Goal: Transaction & Acquisition: Purchase product/service

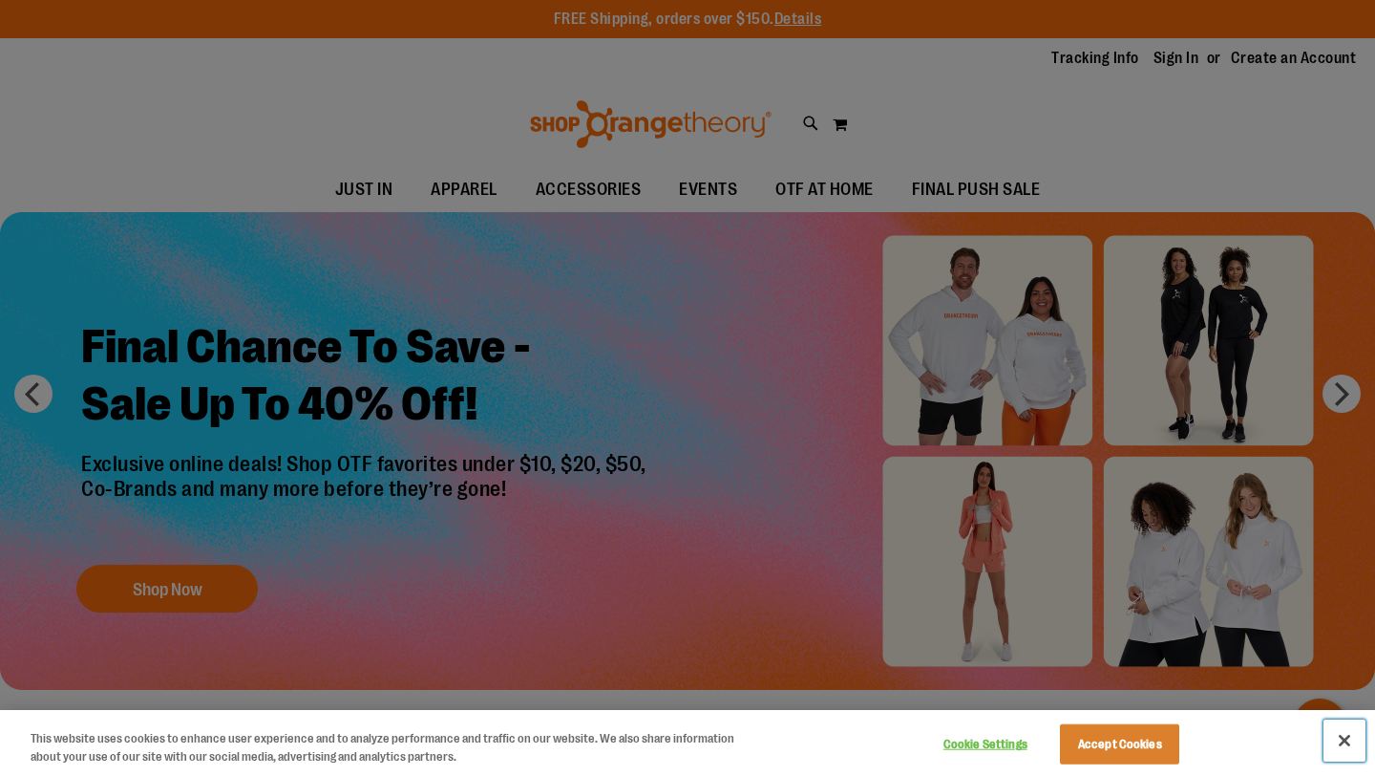
click at [1351, 742] on button "Close" at bounding box center [1345, 740] width 42 height 42
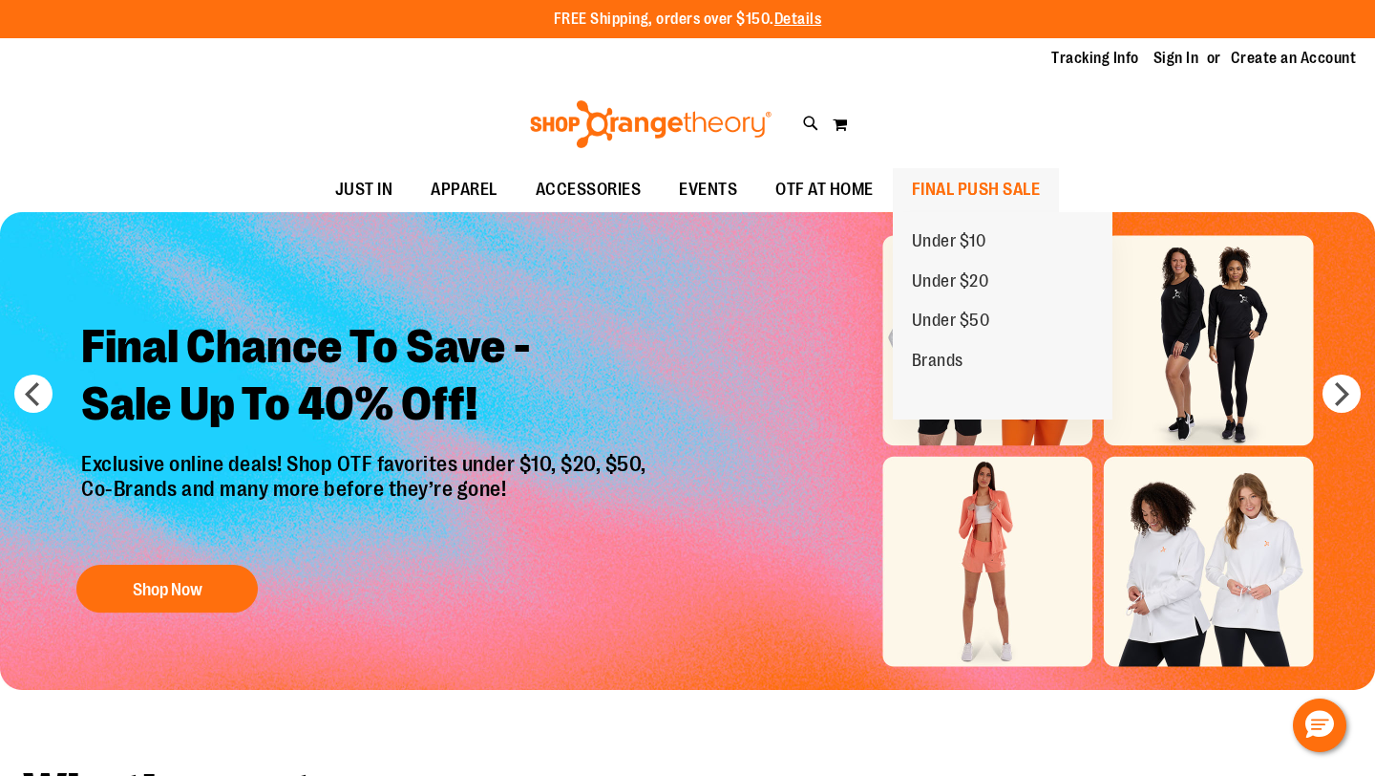
click at [984, 182] on span "FINAL PUSH SALE" at bounding box center [976, 189] width 129 height 43
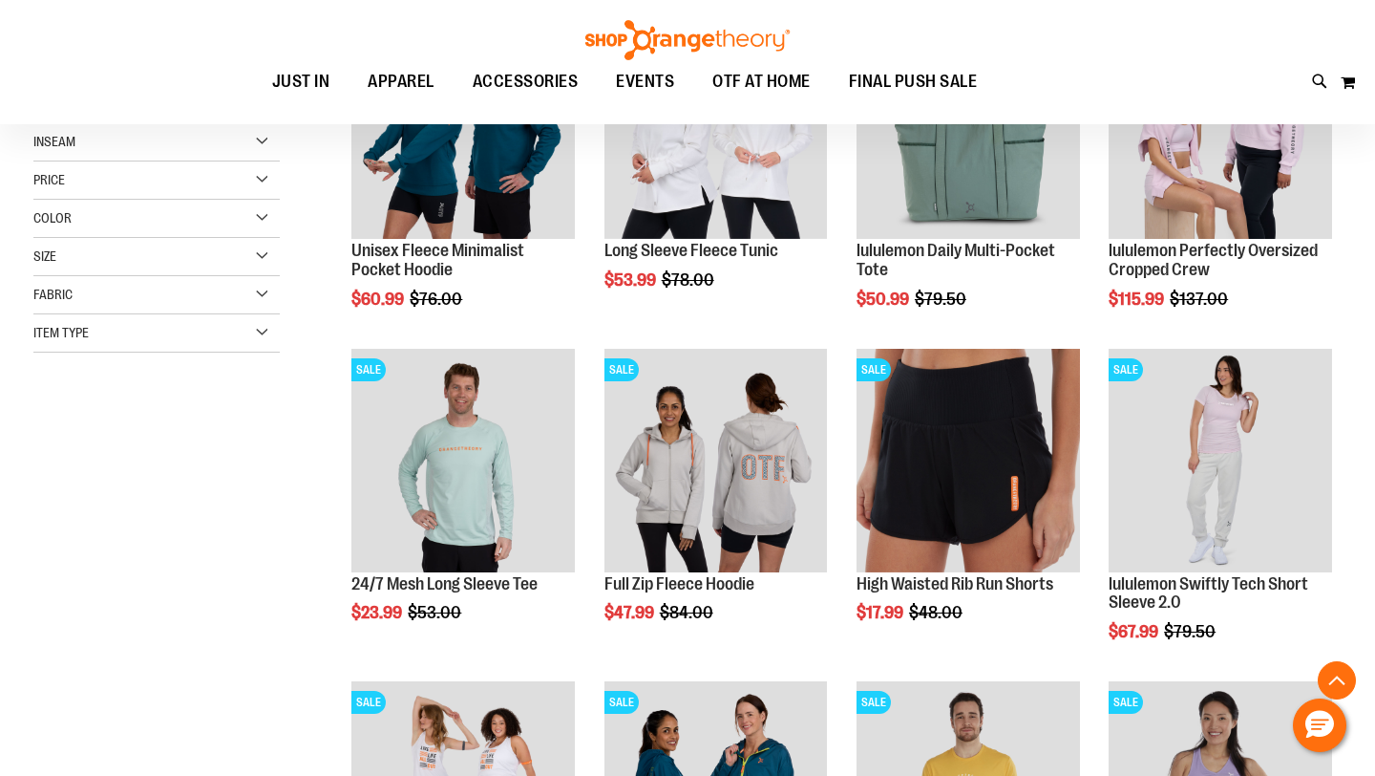
scroll to position [387, 0]
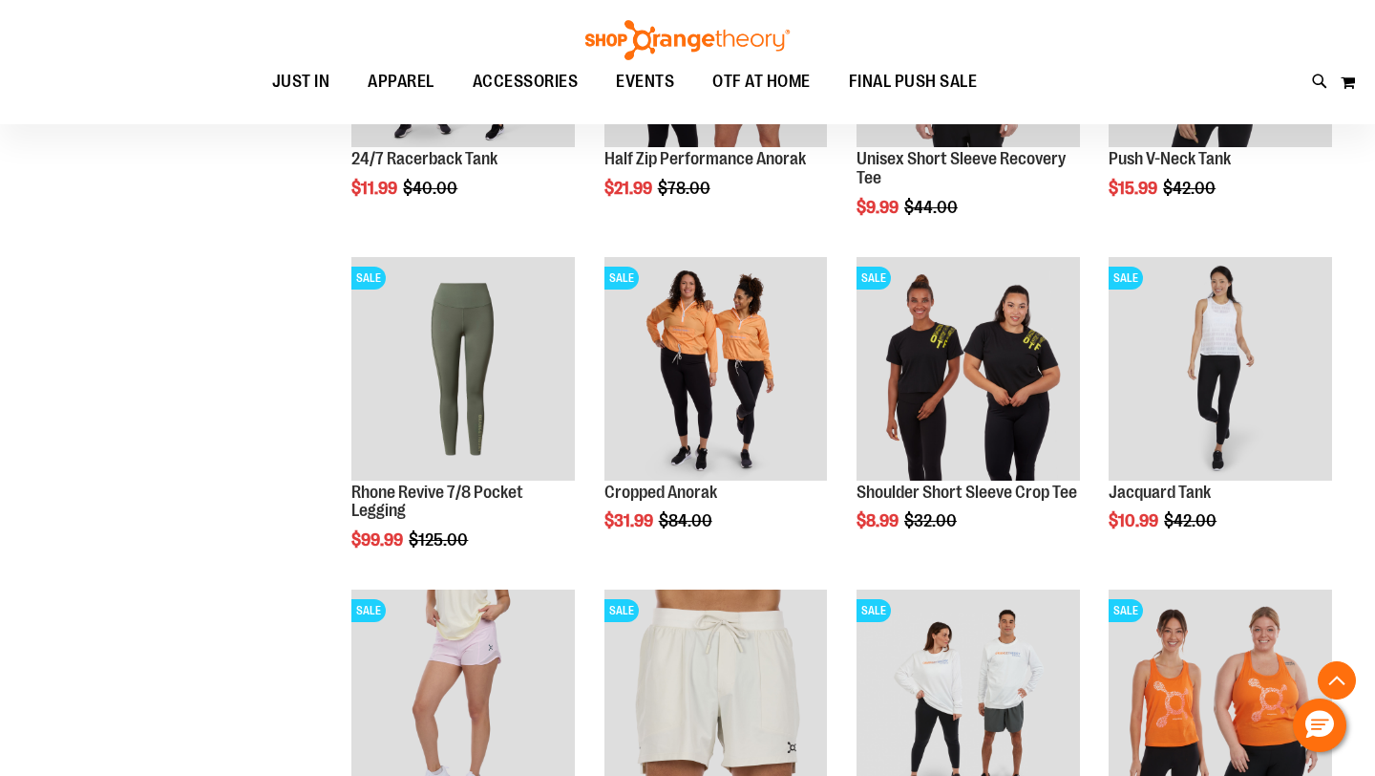
scroll to position [1136, 0]
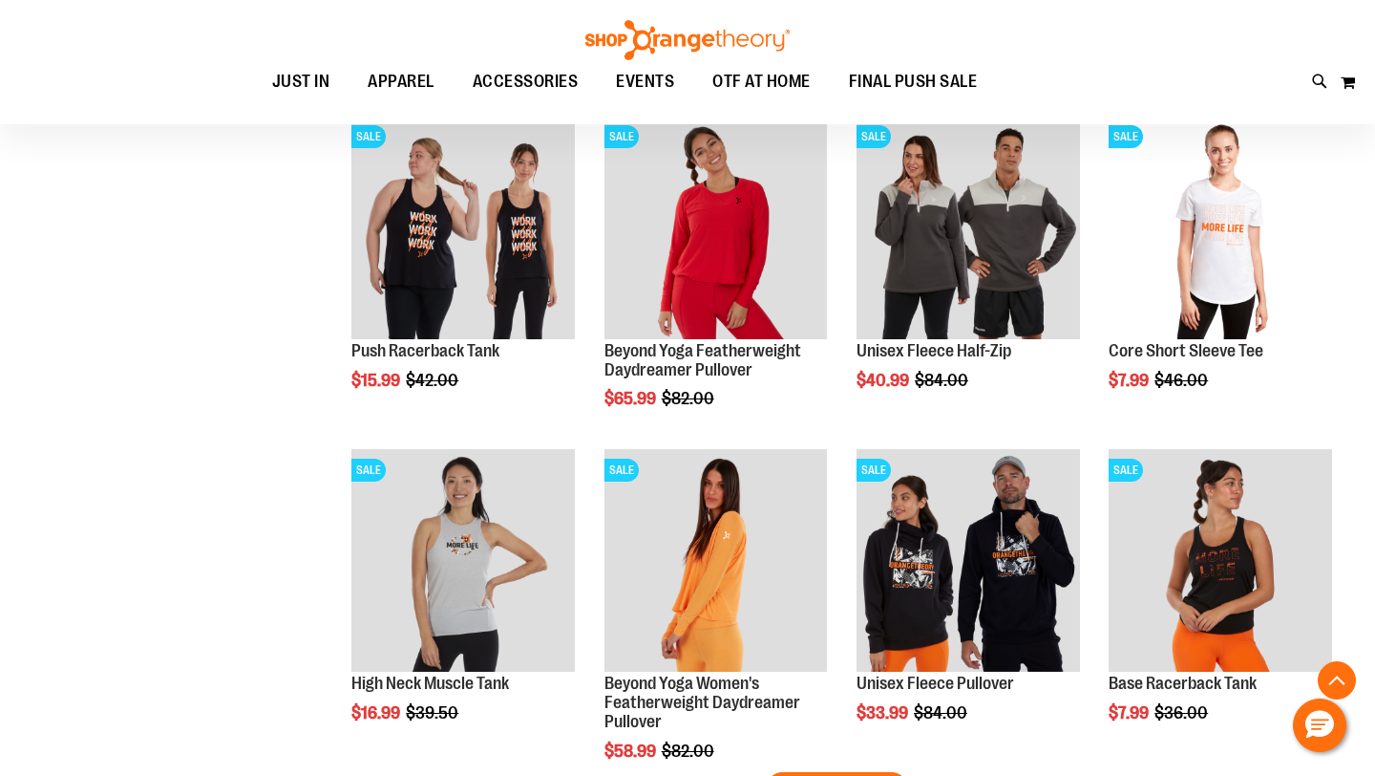
scroll to position [2608, 0]
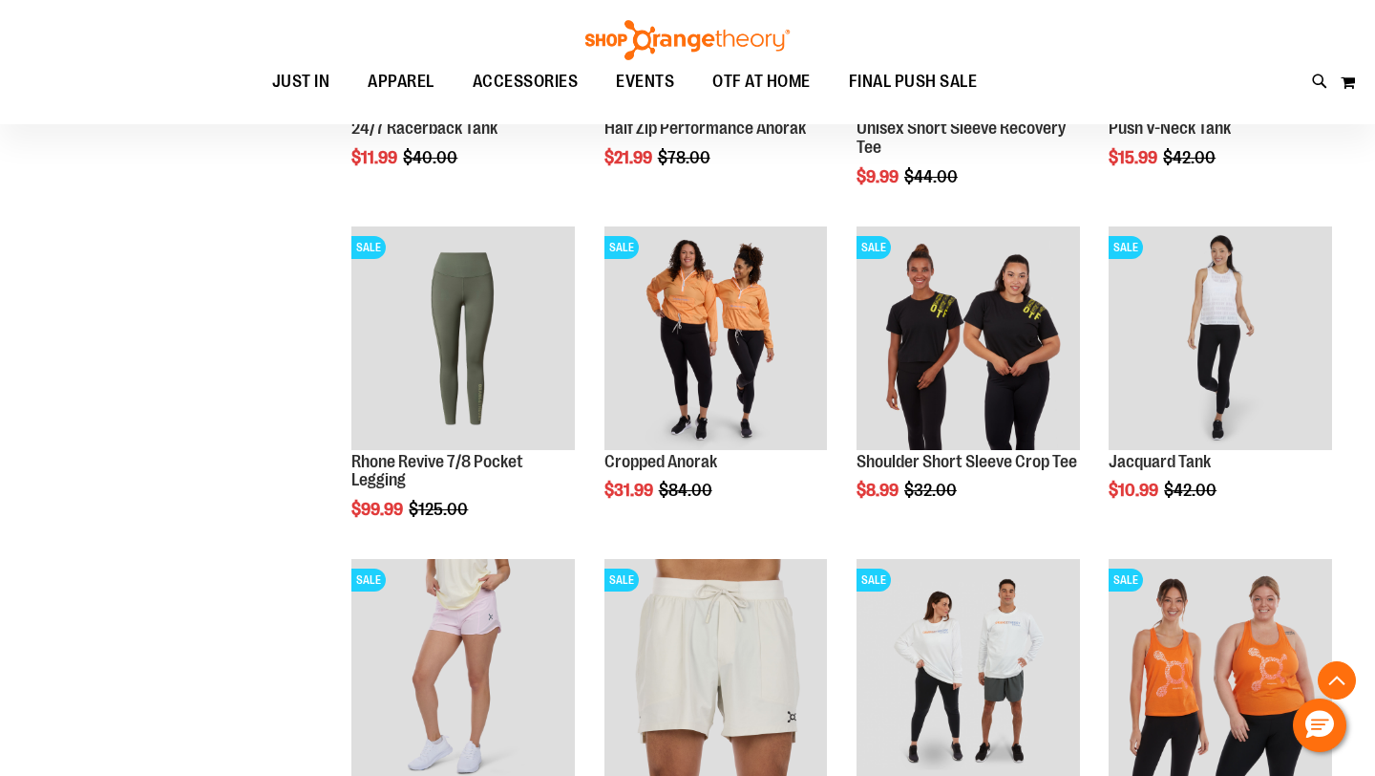
scroll to position [1160, 0]
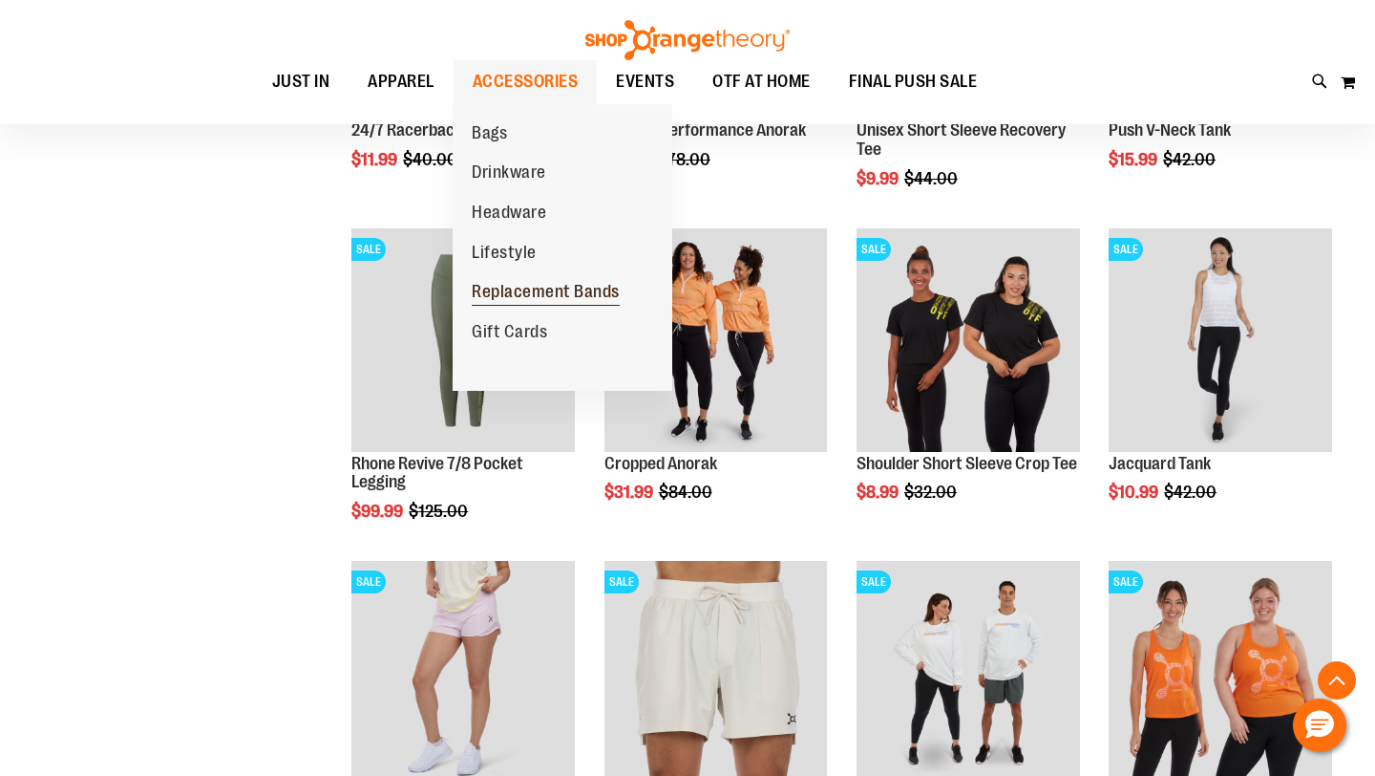
click at [508, 291] on span "Replacement Bands" at bounding box center [546, 294] width 148 height 24
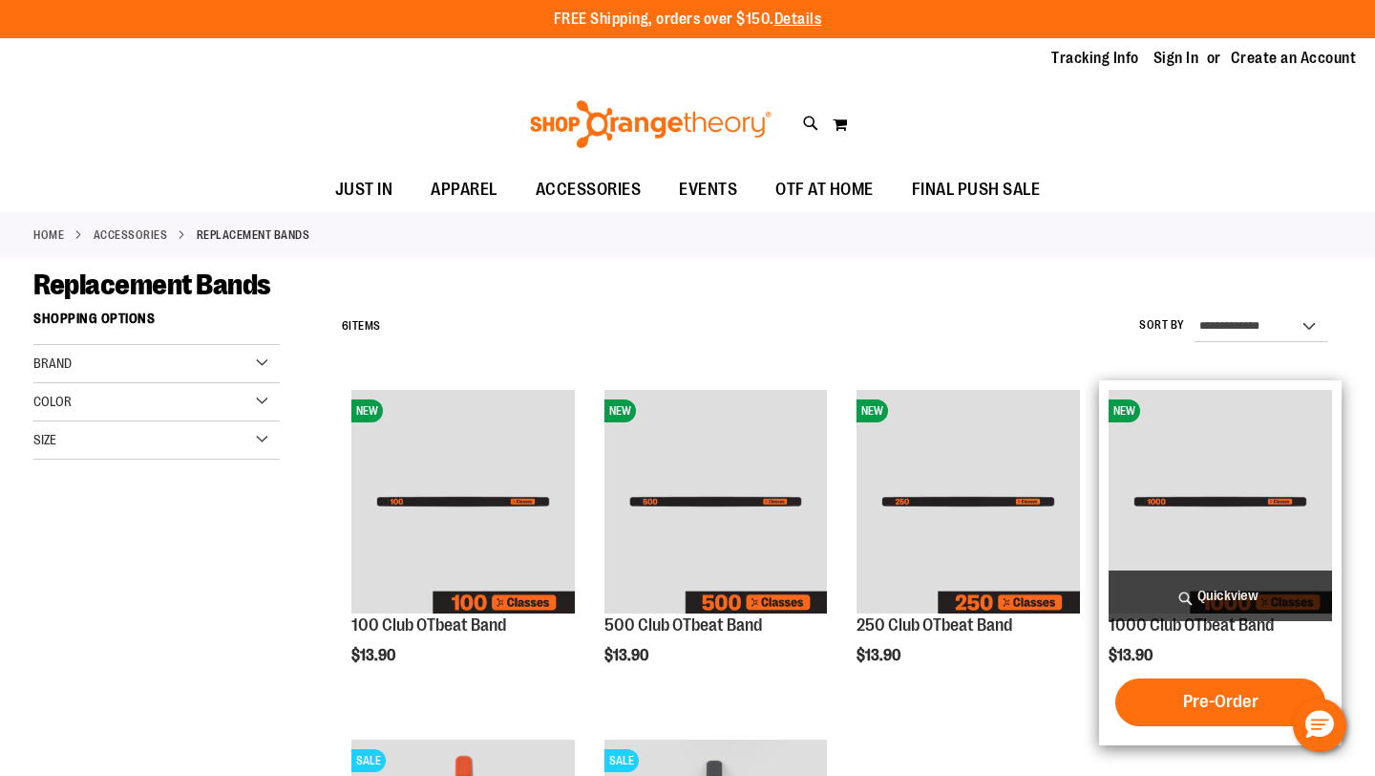
click at [1222, 598] on span "Quickview" at bounding box center [1221, 595] width 224 height 51
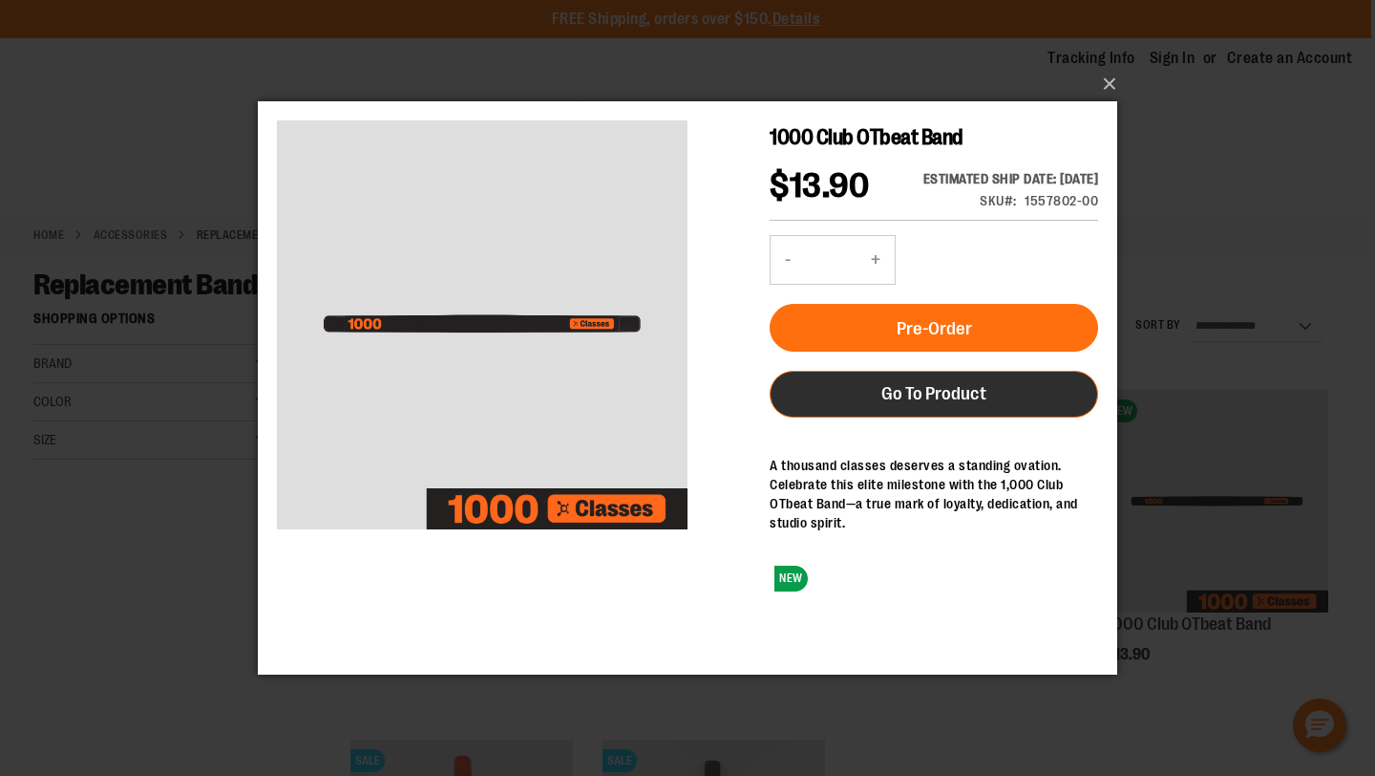
click at [938, 404] on span "Go To Product" at bounding box center [934, 393] width 105 height 21
